Goal: Navigation & Orientation: Find specific page/section

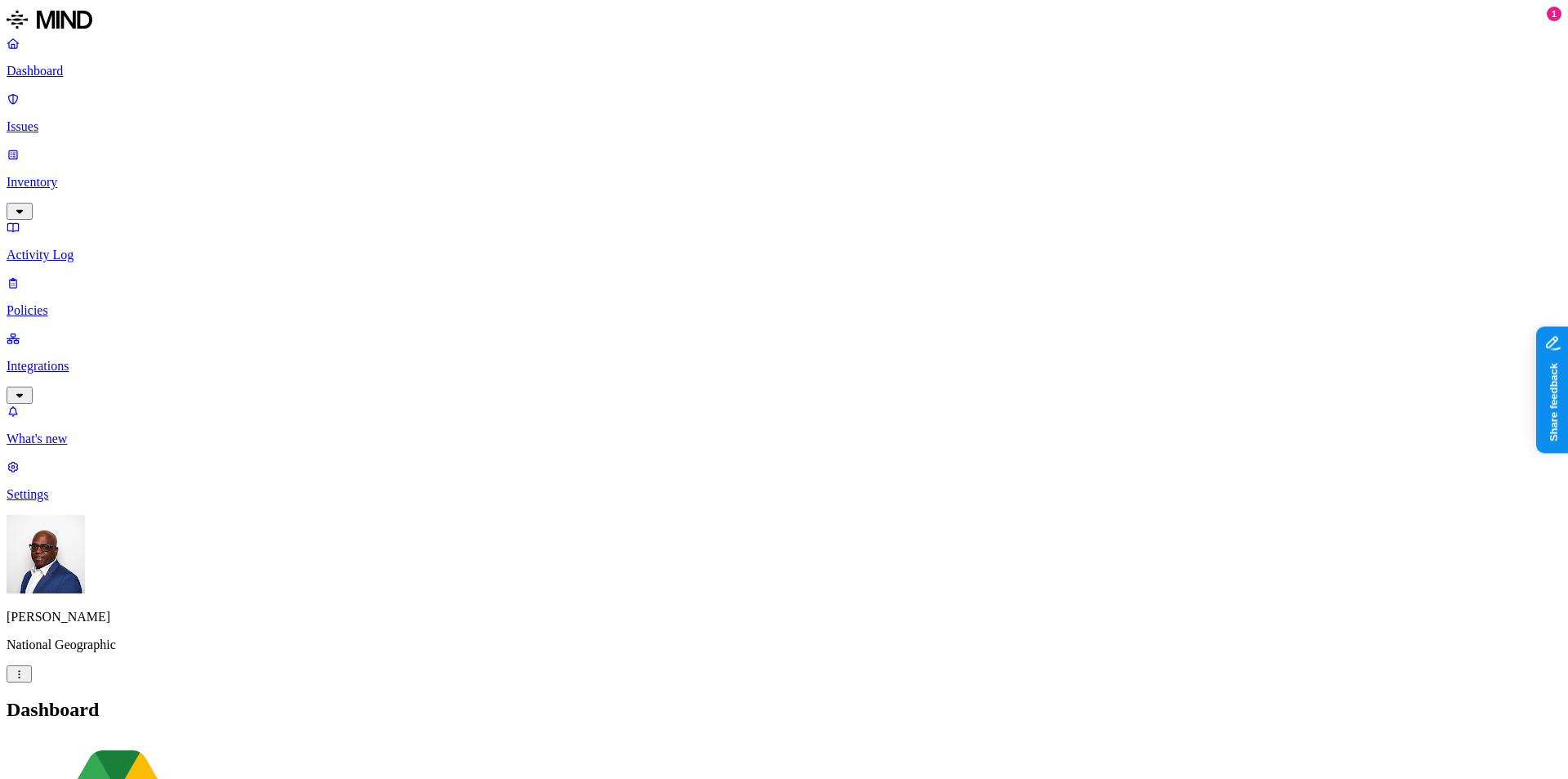
click at [83, 120] on p "Issues" at bounding box center [784, 127] width 1555 height 15
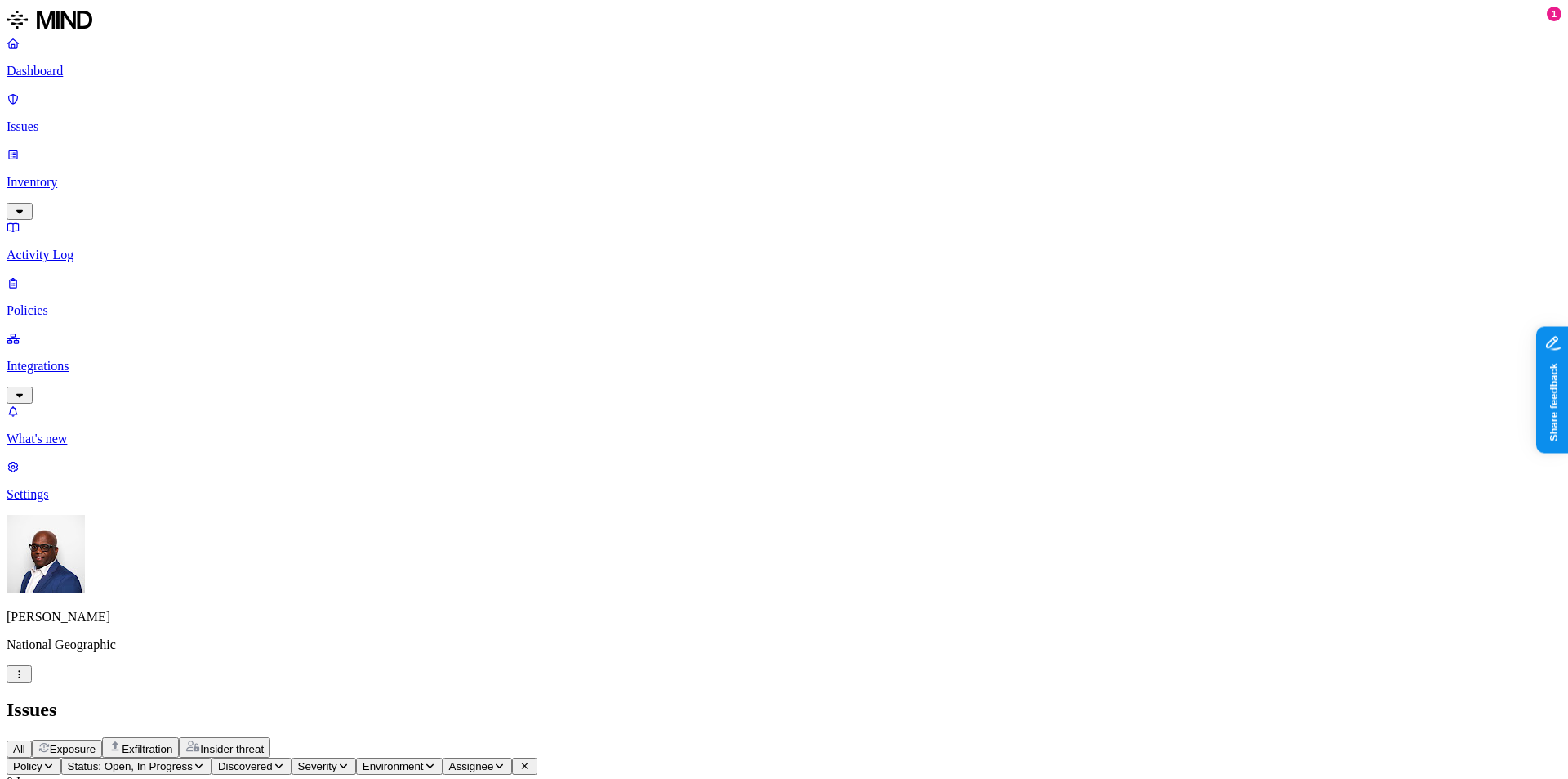
click at [88, 69] on p "Dashboard" at bounding box center [784, 71] width 1555 height 15
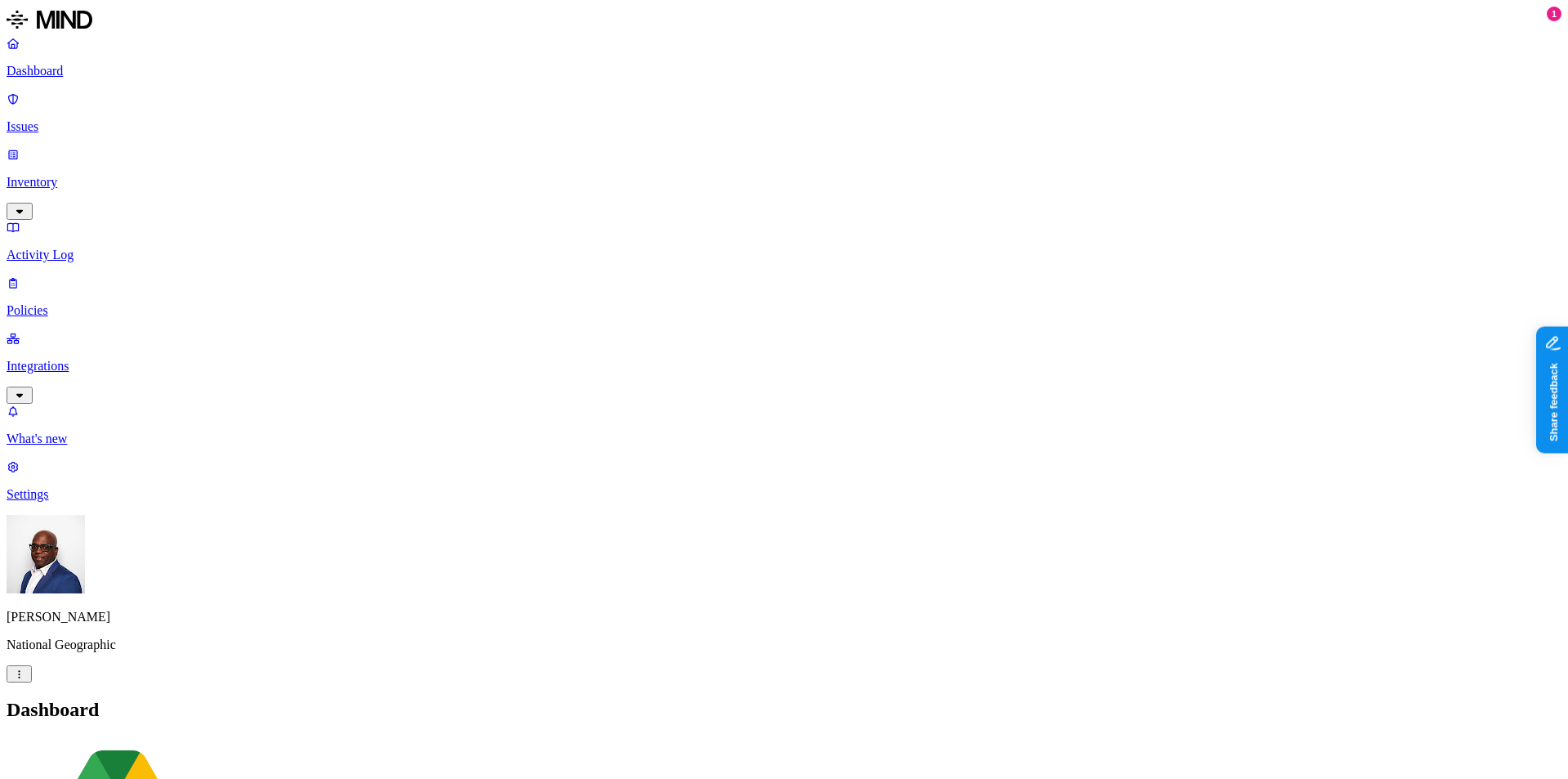
click at [83, 175] on p "Inventory" at bounding box center [784, 182] width 1555 height 15
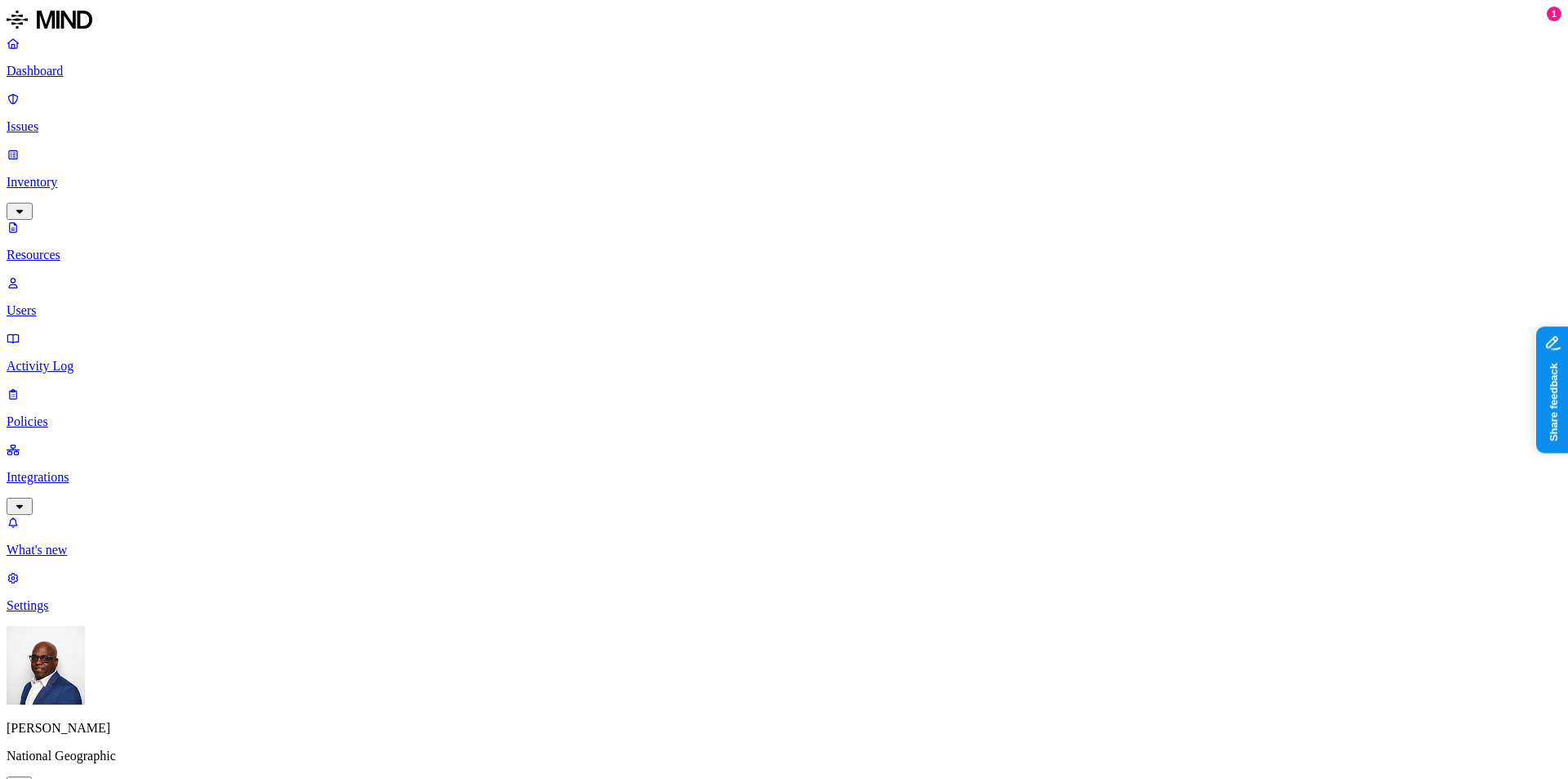
scroll to position [245, 0]
click at [76, 303] on p "Users" at bounding box center [784, 310] width 1555 height 15
click at [77, 248] on p "Resources" at bounding box center [784, 255] width 1555 height 15
click at [25, 778] on icon "button" at bounding box center [19, 785] width 12 height 9
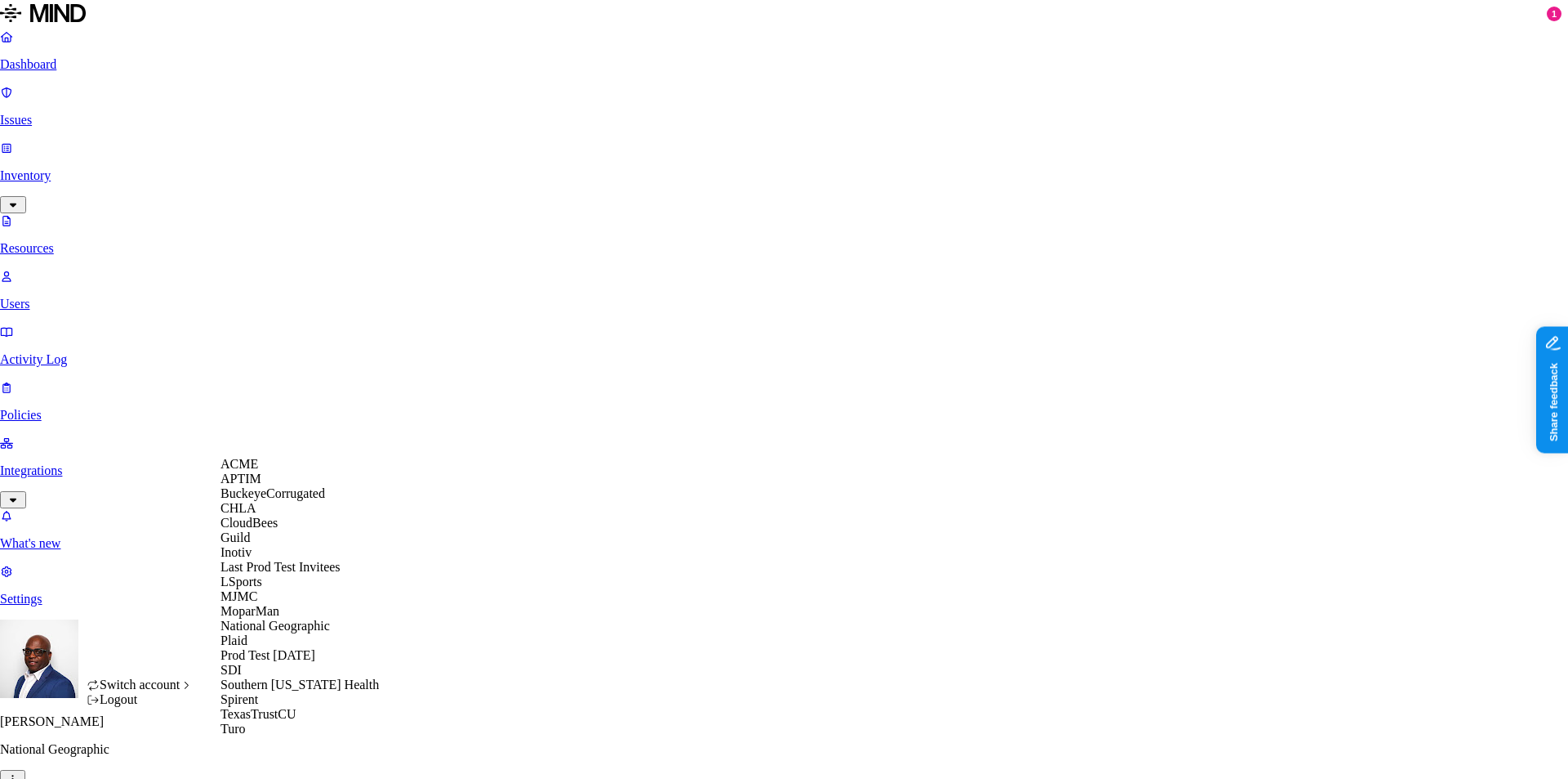
scroll to position [89, 0]
click at [255, 603] on span "MJMC" at bounding box center [238, 596] width 36 height 14
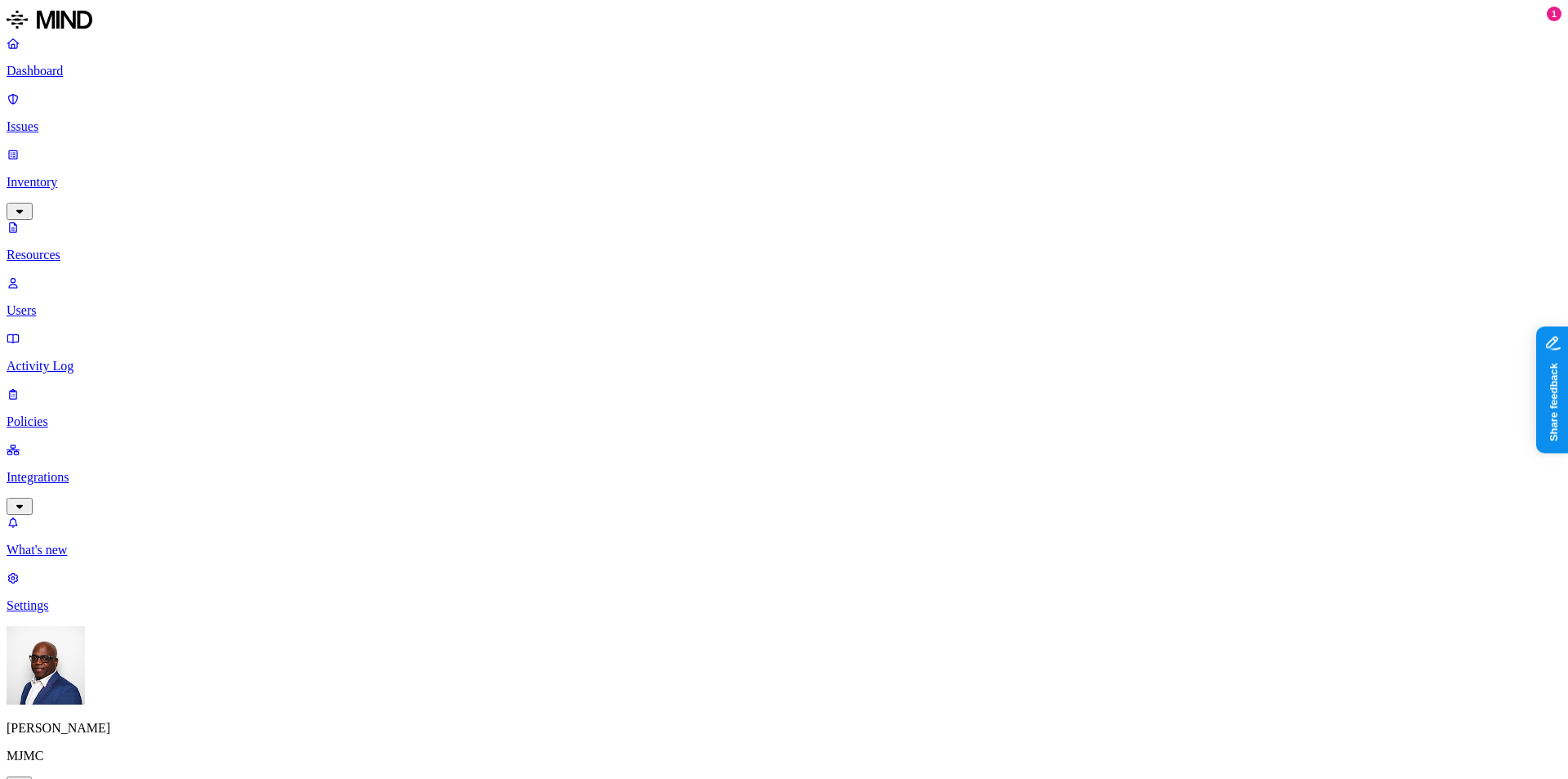
click at [80, 613] on p "Settings" at bounding box center [784, 605] width 1555 height 15
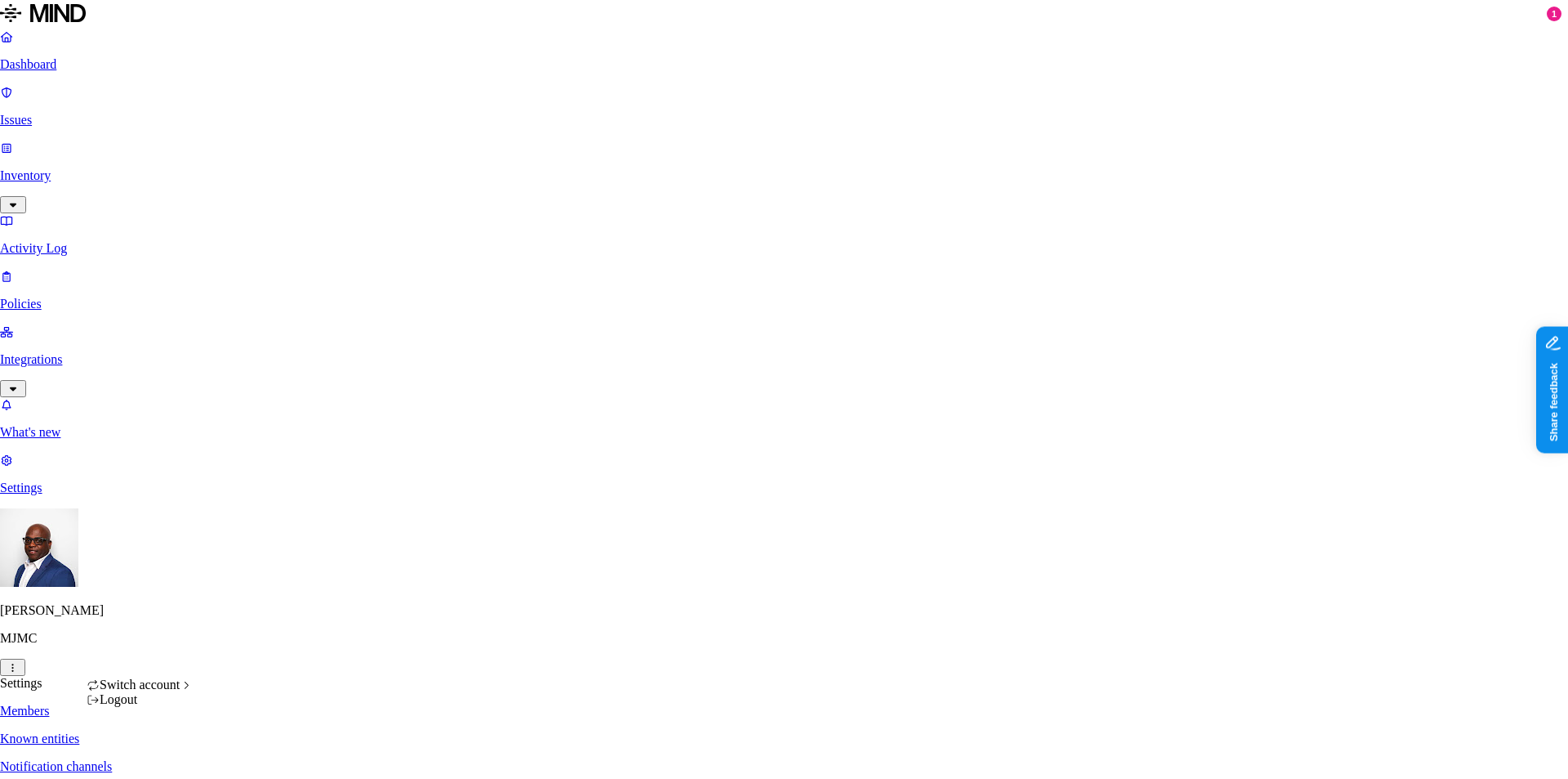
click at [152, 753] on html "Dashboard Issues Inventory Activity Log Policies Integrations What's new 1 Sett…" at bounding box center [784, 541] width 1568 height 1083
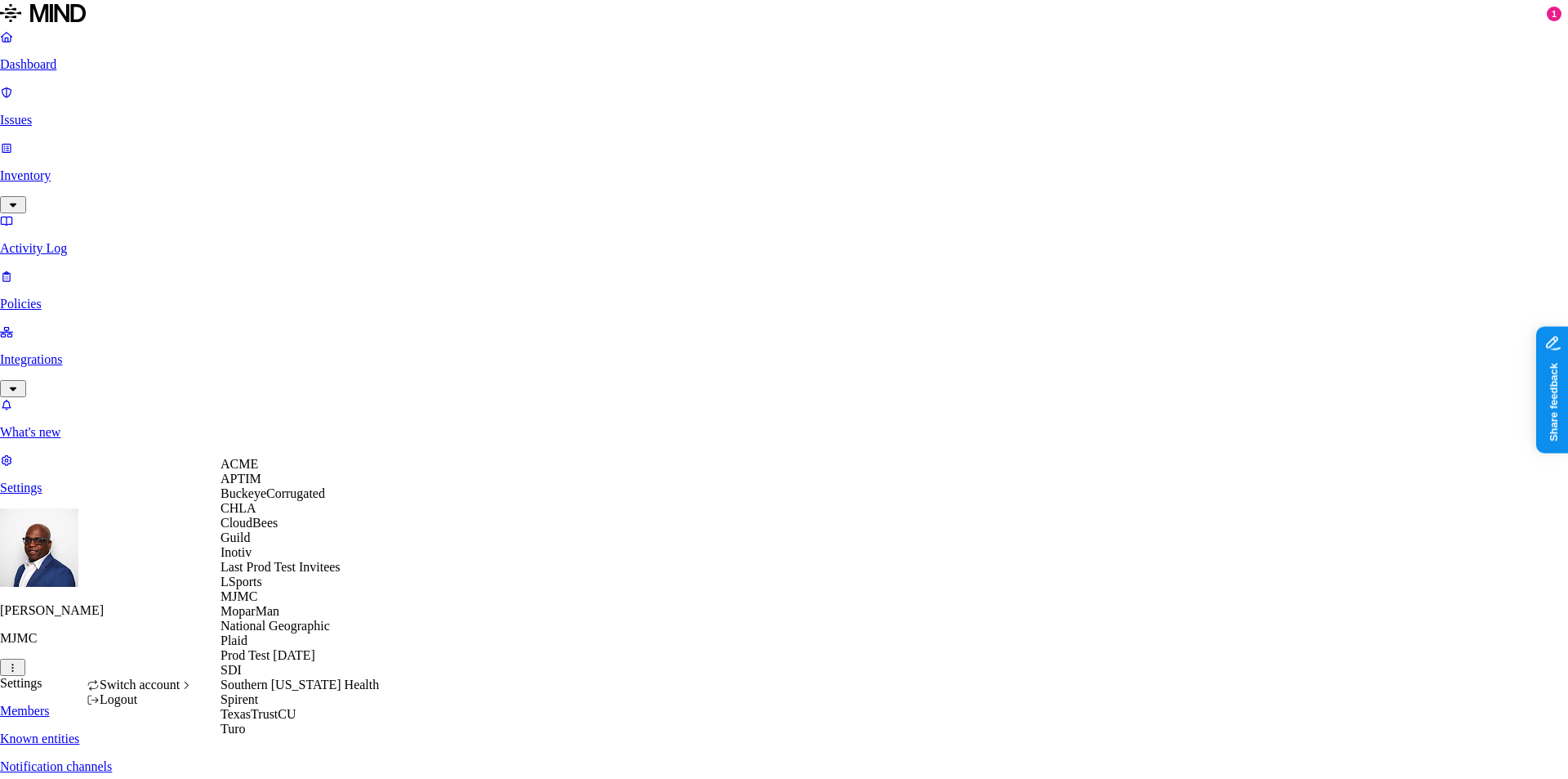
scroll to position [164, 0]
click at [273, 629] on span "National Geographic" at bounding box center [275, 625] width 109 height 14
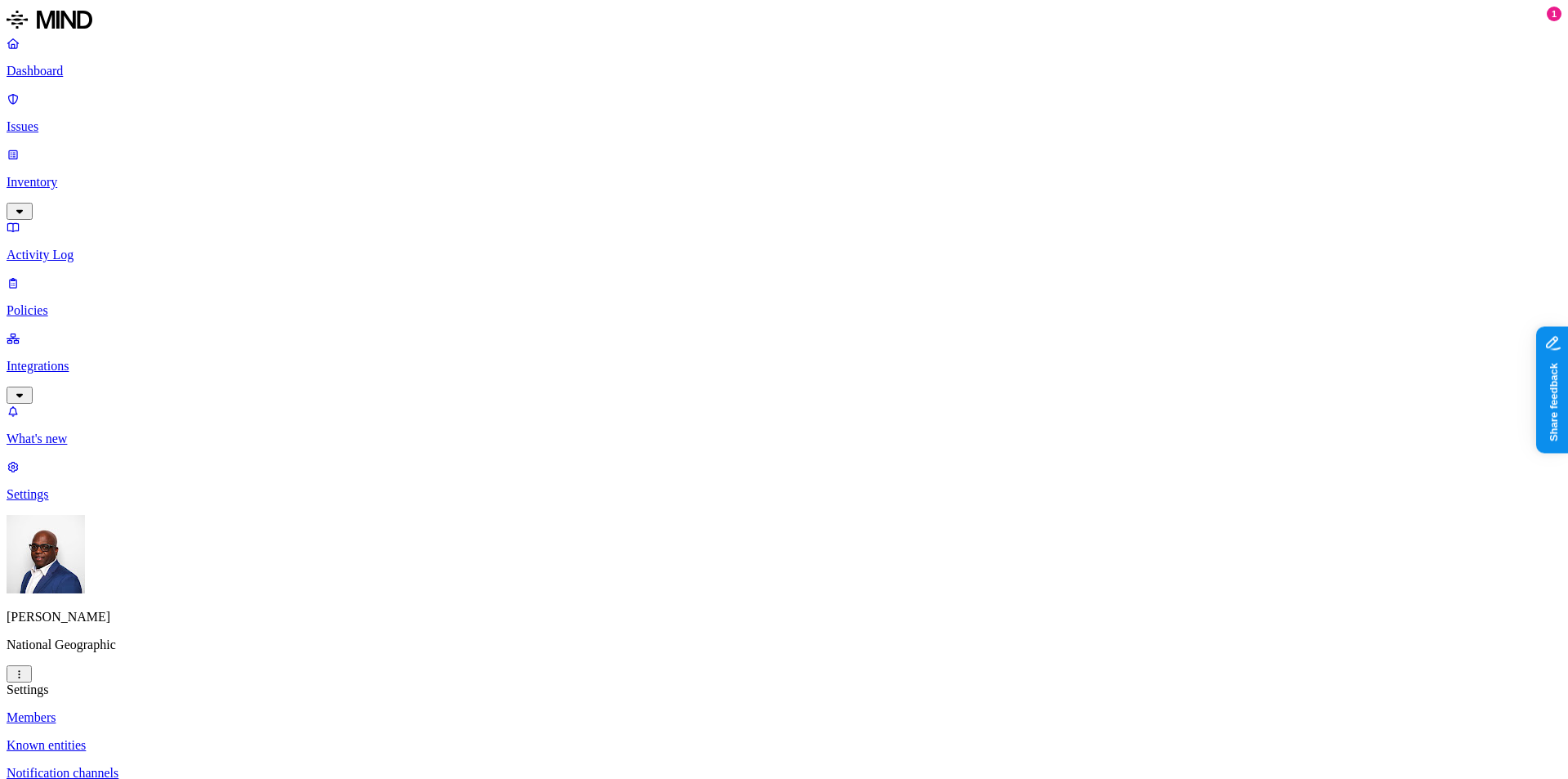
click at [88, 74] on p "Dashboard" at bounding box center [784, 71] width 1555 height 15
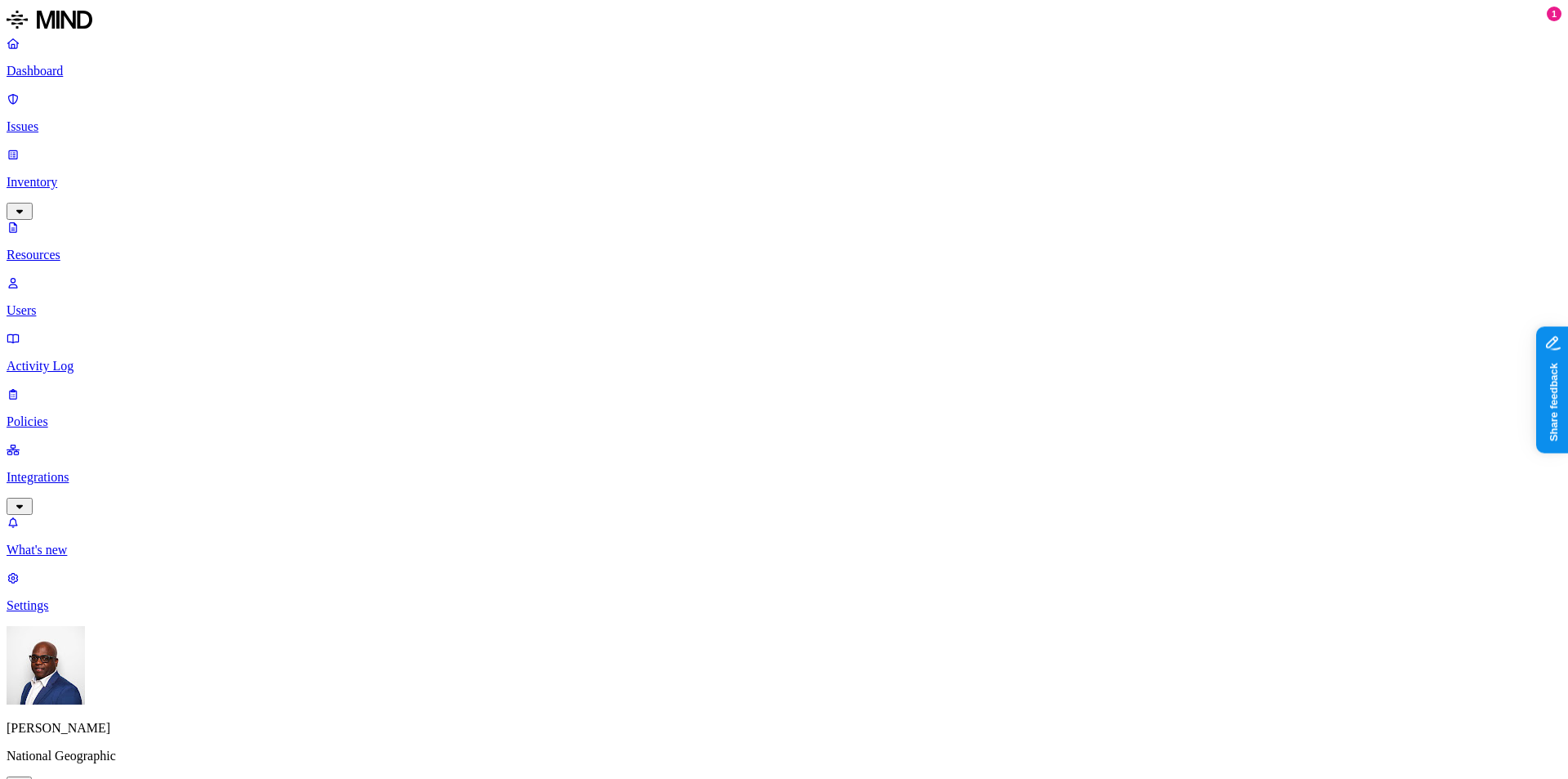
click at [62, 66] on p "Dashboard" at bounding box center [784, 71] width 1555 height 15
